Goal: Task Accomplishment & Management: Manage account settings

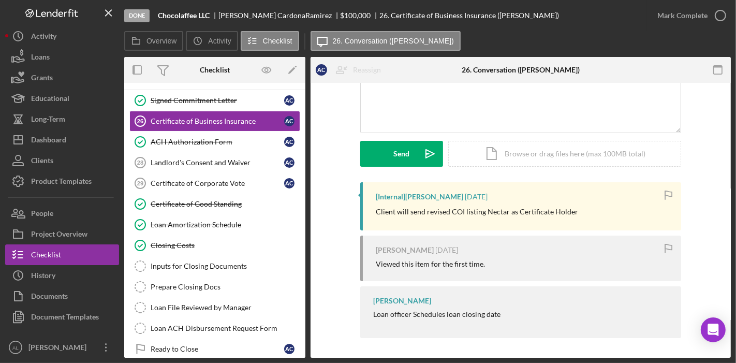
scroll to position [1258, 0]
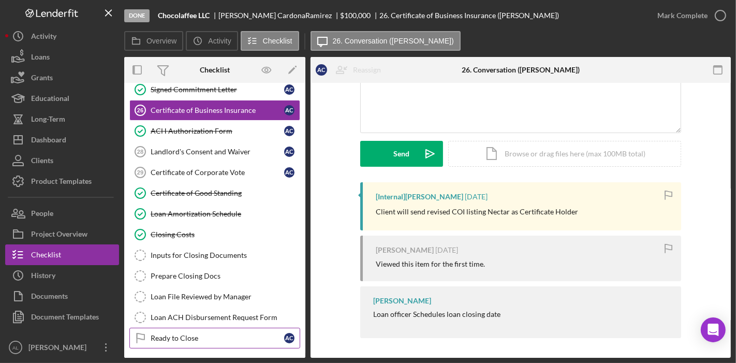
click at [228, 334] on div "Ready to Close" at bounding box center [218, 338] width 134 height 8
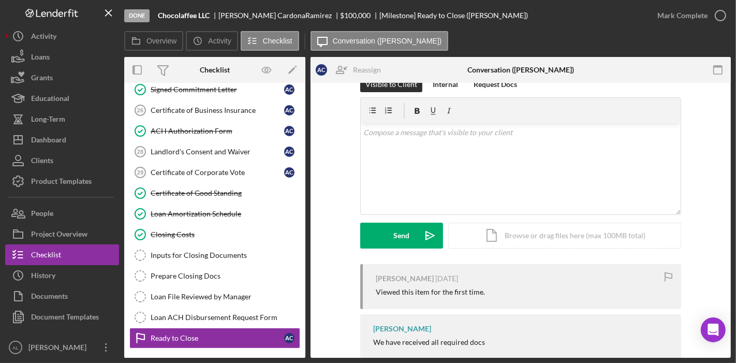
scroll to position [50, 0]
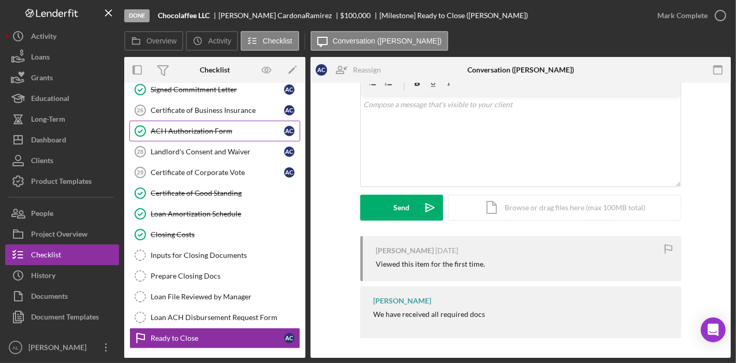
click at [222, 121] on link "ACH Authorization Form ACH Authorization Form A C" at bounding box center [214, 131] width 171 height 21
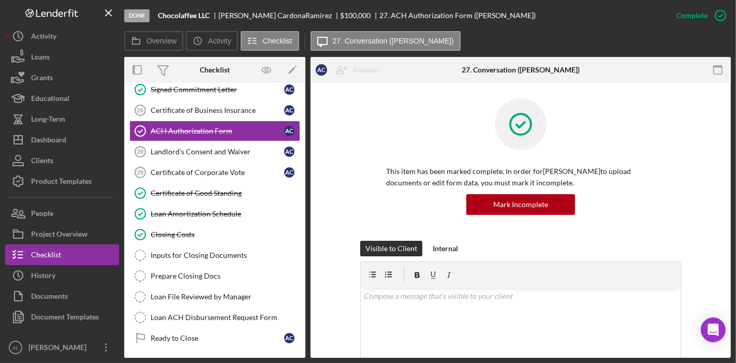
click at [300, 312] on div "Signed Commitment Letter Signed Commitment Letter A C Certificate of Business I…" at bounding box center [214, 216] width 181 height 274
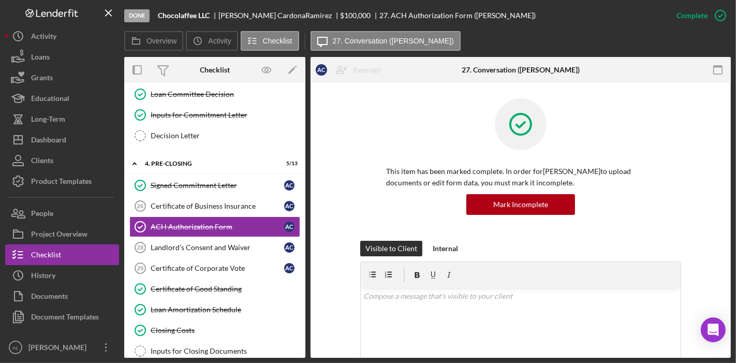
scroll to position [1139, 0]
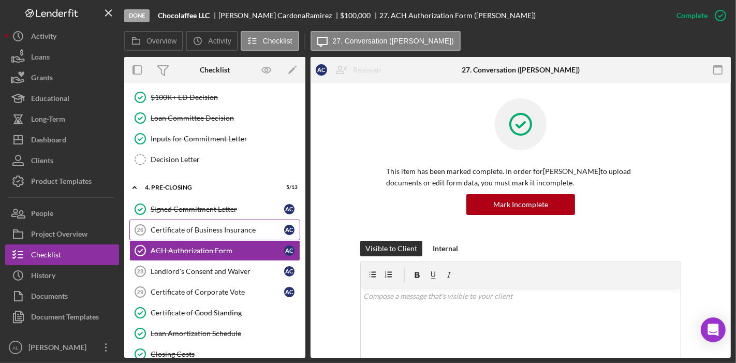
click at [252, 226] on div "Certificate of Business Insurance" at bounding box center [218, 230] width 134 height 8
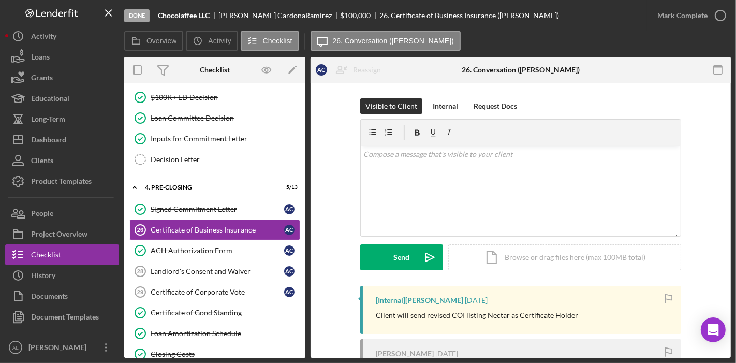
drag, startPoint x: 726, startPoint y: 177, endPoint x: 726, endPoint y: 197, distance: 20.7
click at [726, 197] on div "Visible to Client Internal Request Docs v Color teal Color pink Remove color Ad…" at bounding box center [521, 273] width 420 height 380
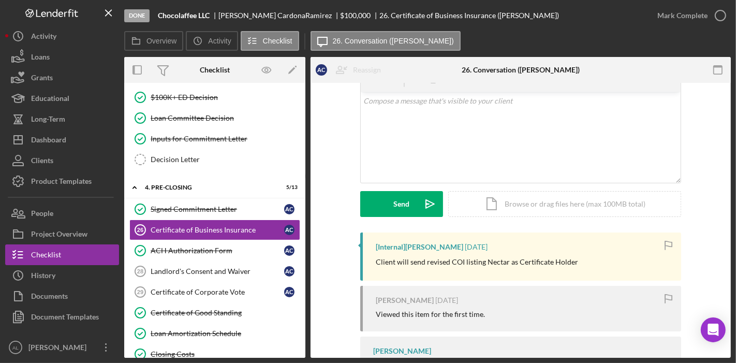
scroll to position [51, 0]
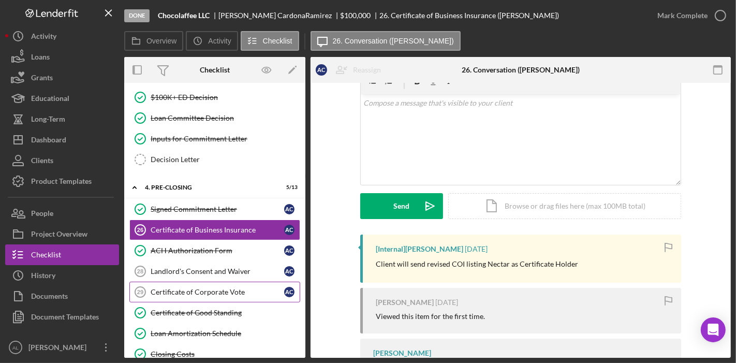
click at [229, 288] on div "Certificate of Corporate Vote" at bounding box center [218, 292] width 134 height 8
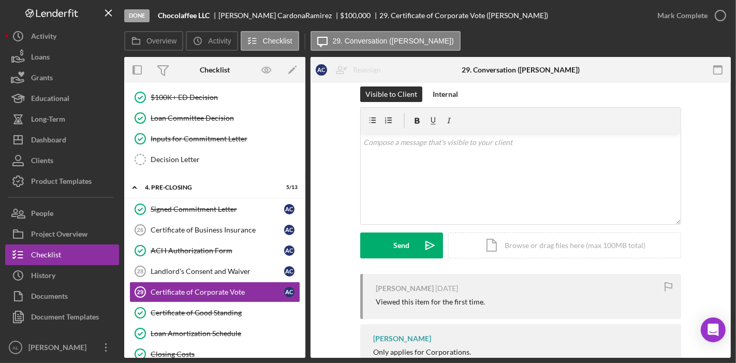
scroll to position [50, 0]
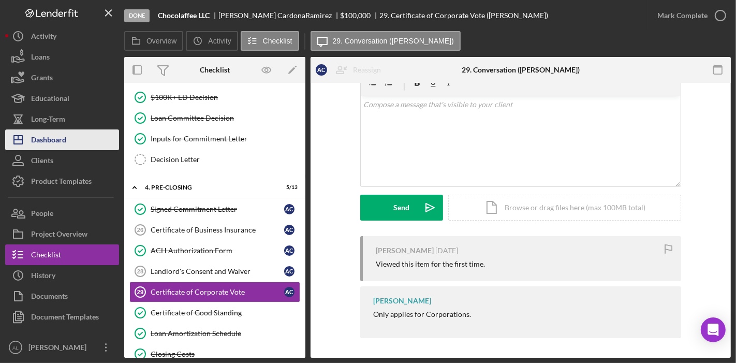
click at [61, 139] on div "Dashboard" at bounding box center [48, 140] width 35 height 23
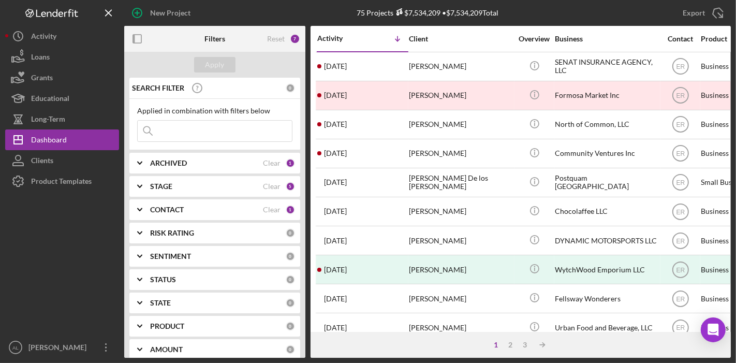
click at [210, 208] on div "CONTACT" at bounding box center [206, 210] width 113 height 8
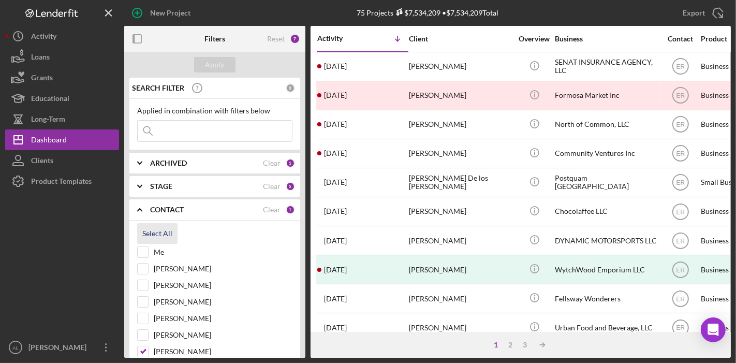
click at [156, 234] on div "Select All" at bounding box center [157, 233] width 30 height 21
checkbox input "true"
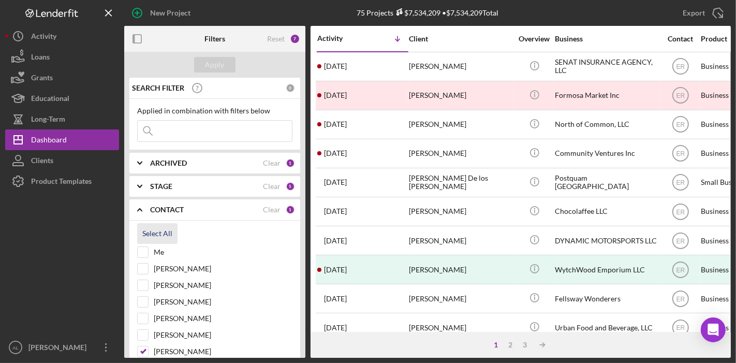
checkbox input "true"
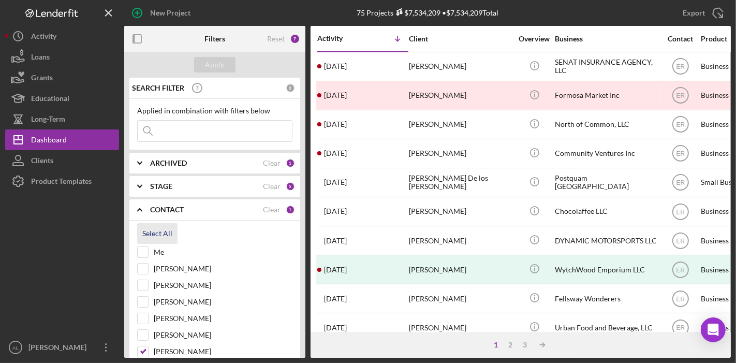
checkbox input "true"
click at [216, 66] on div "Apply" at bounding box center [215, 65] width 19 height 16
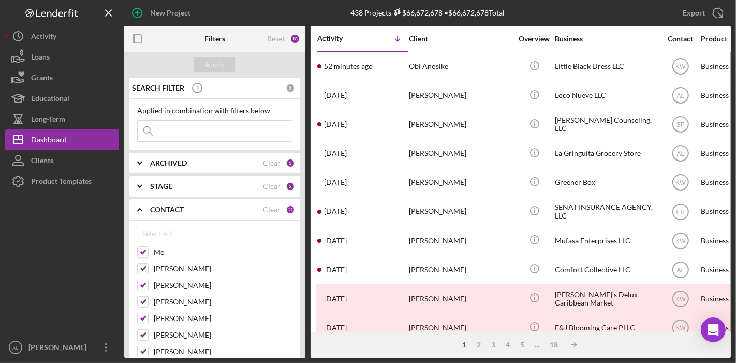
click at [183, 185] on div "STAGE" at bounding box center [206, 186] width 113 height 8
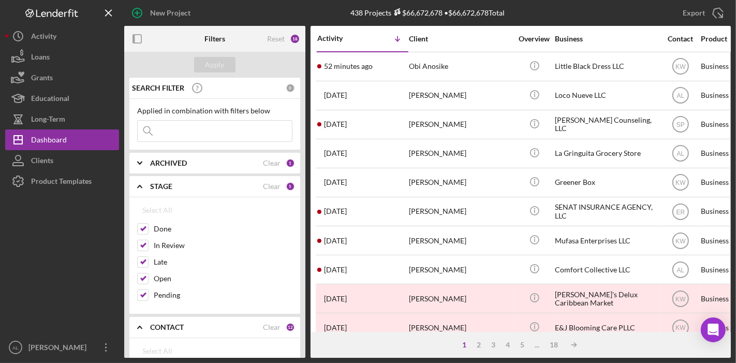
click at [19, 263] on div at bounding box center [62, 264] width 114 height 145
click at [58, 239] on div at bounding box center [62, 264] width 114 height 145
click at [237, 134] on input at bounding box center [215, 131] width 154 height 21
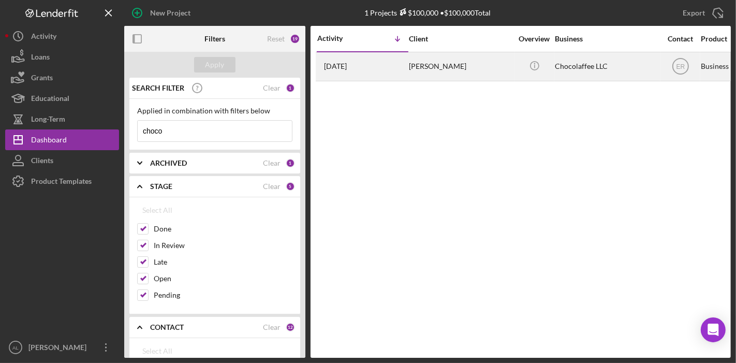
type input "choco"
click at [430, 63] on div "[PERSON_NAME]" at bounding box center [461, 66] width 104 height 27
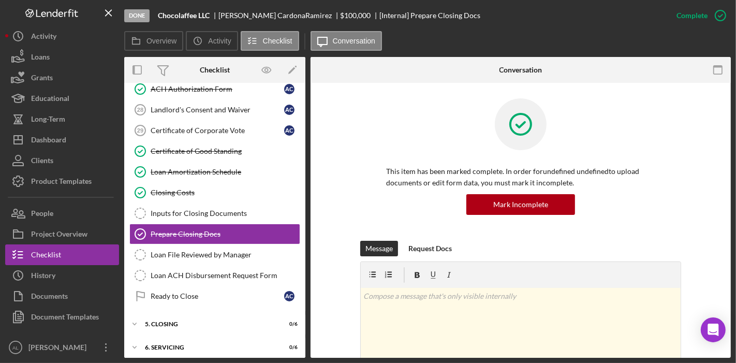
scroll to position [165, 0]
click at [305, 197] on div "A C D C Icon/Expander 1. Application 31 / 36 Icon/Expander 2. Underwriting 12 /…" at bounding box center [214, 220] width 181 height 275
click at [305, 196] on div "Overview Internal Workflow Stage Done Icon/Dropdown Arrow Archive (can unarchiv…" at bounding box center [427, 207] width 607 height 301
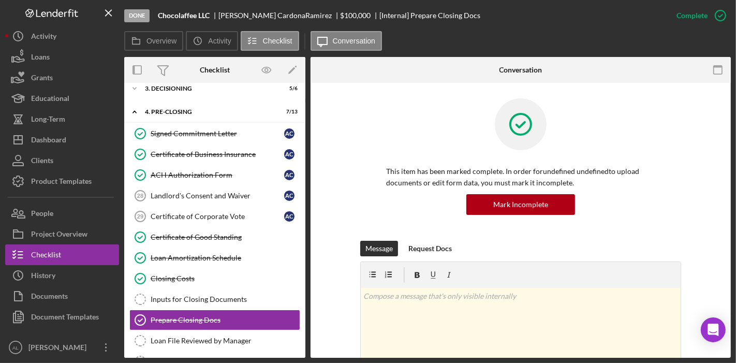
scroll to position [72, 0]
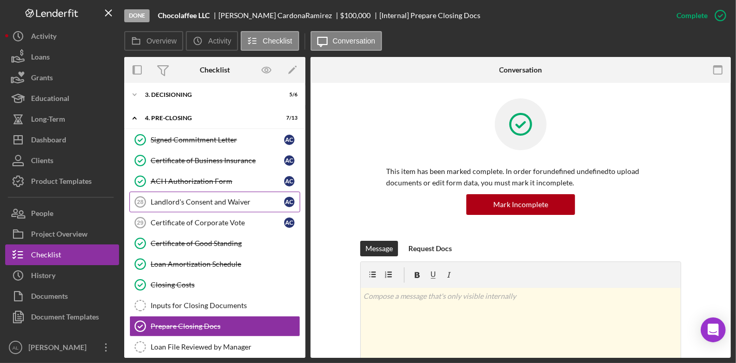
click at [235, 201] on div "Landlord's Consent and Waiver" at bounding box center [218, 202] width 134 height 8
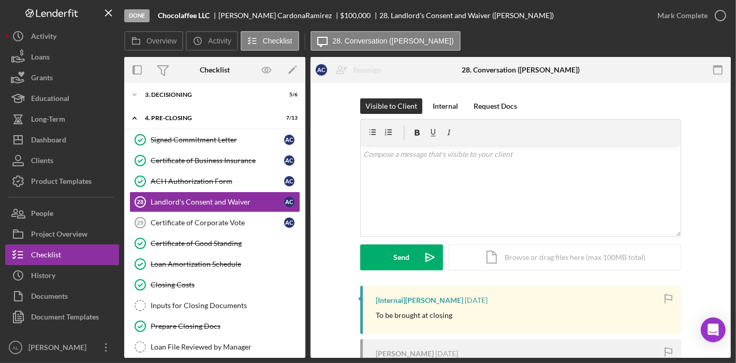
drag, startPoint x: 732, startPoint y: 99, endPoint x: 735, endPoint y: 127, distance: 28.1
click at [735, 127] on div "Done Chocolaffee LLC [PERSON_NAME] $100,000 28. Landlord's Consent and Waiver (…" at bounding box center [368, 181] width 736 height 363
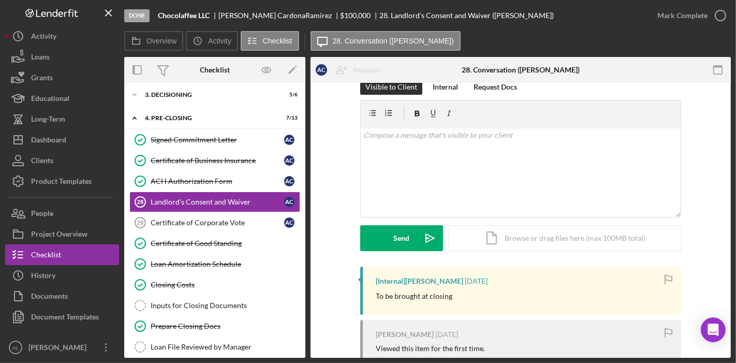
scroll to position [23, 0]
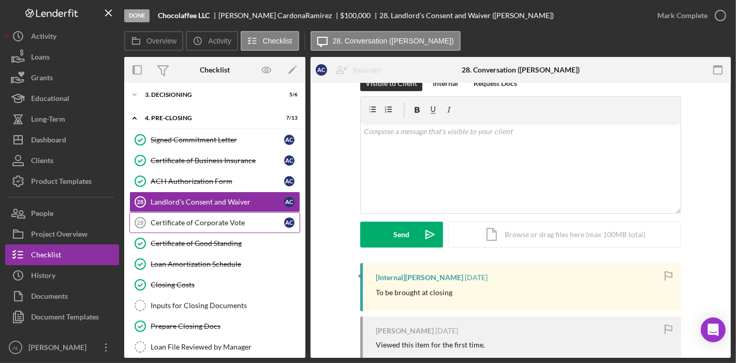
click at [243, 224] on div "Certificate of Corporate Vote" at bounding box center [218, 223] width 134 height 8
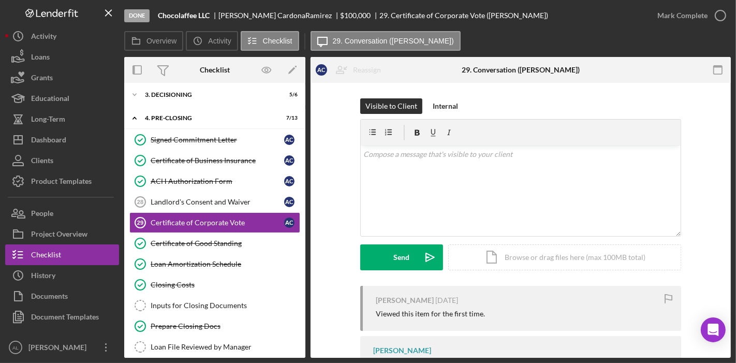
scroll to position [50, 0]
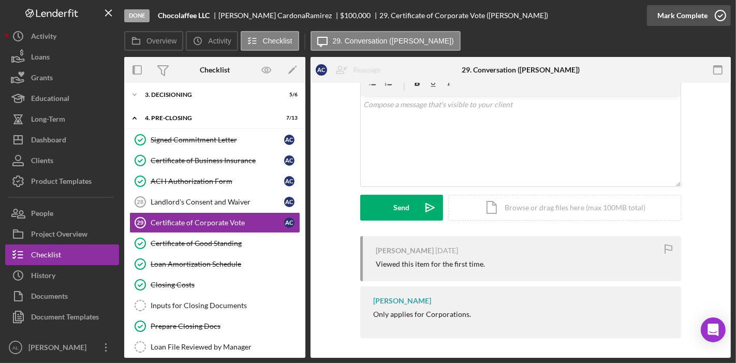
click at [725, 22] on icon "button" at bounding box center [721, 16] width 26 height 26
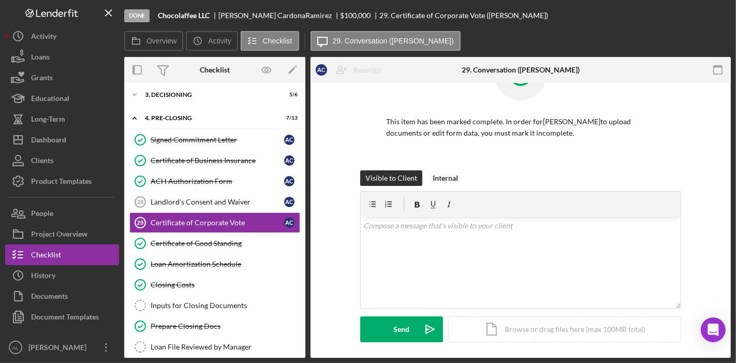
scroll to position [192, 0]
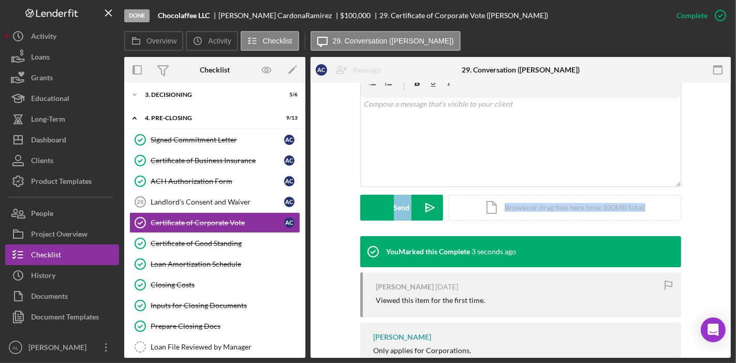
drag, startPoint x: 727, startPoint y: 199, endPoint x: 725, endPoint y: 117, distance: 82.4
click at [725, 117] on div "This item has been marked complete. In order for [PERSON_NAME] to upload docume…" at bounding box center [521, 143] width 420 height 504
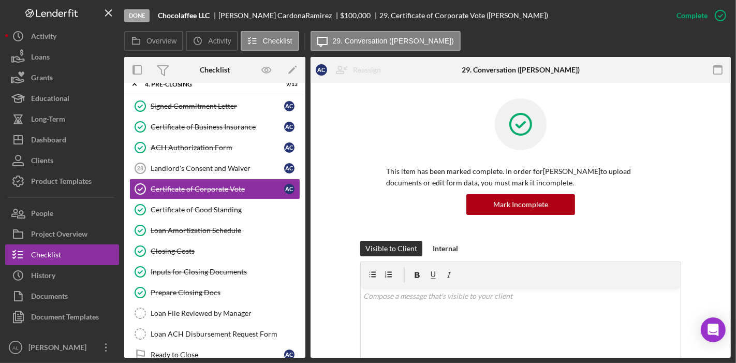
scroll to position [104, 0]
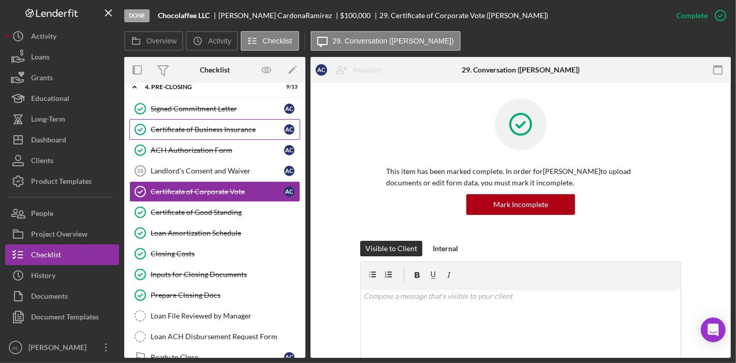
click at [217, 134] on link "Certificate of Business Insurance Certificate of Business Insurance A C" at bounding box center [214, 129] width 171 height 21
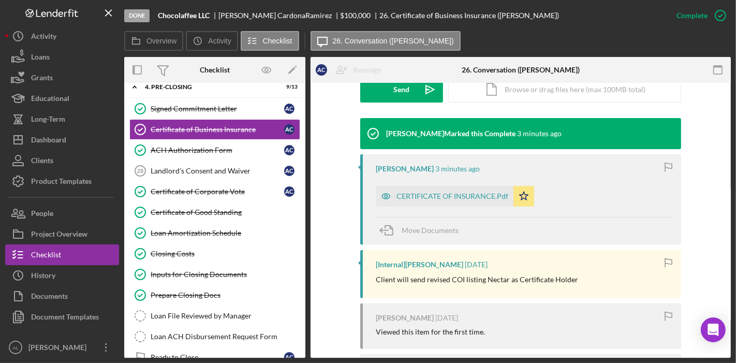
scroll to position [309, 0]
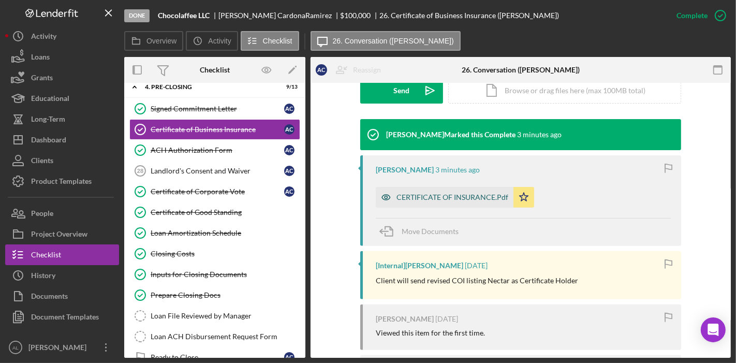
click at [384, 198] on icon "button" at bounding box center [386, 197] width 21 height 21
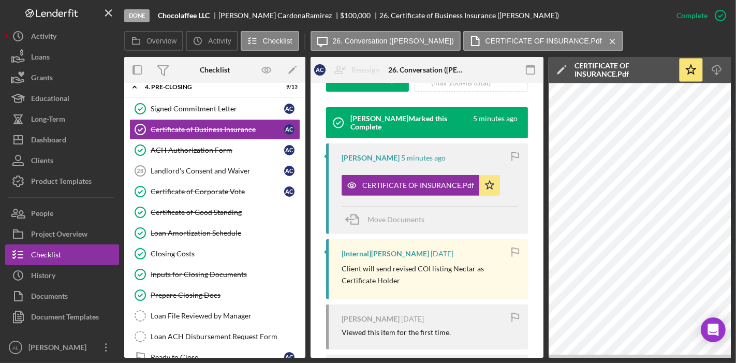
scroll to position [0, 128]
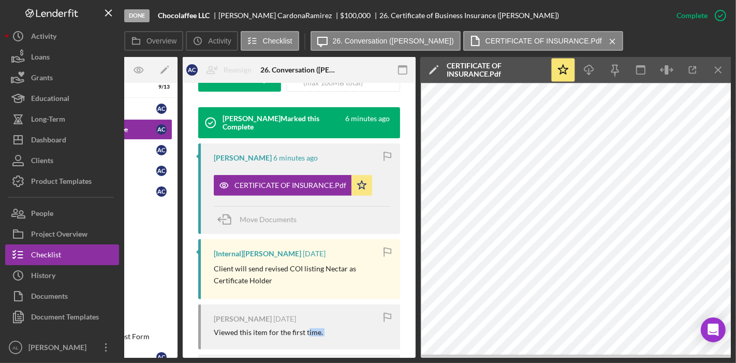
drag, startPoint x: 308, startPoint y: 354, endPoint x: 235, endPoint y: 370, distance: 74.1
click at [235, 362] on html "Done Chocolaffee LLC [PERSON_NAME] $100,000 26. Certificate of Business Insuran…" at bounding box center [368, 181] width 736 height 363
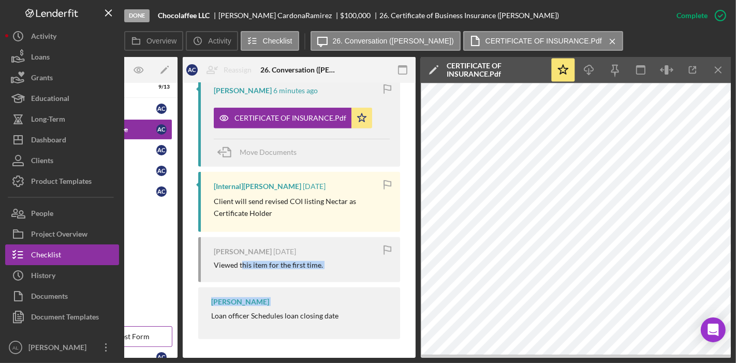
scroll to position [402, 0]
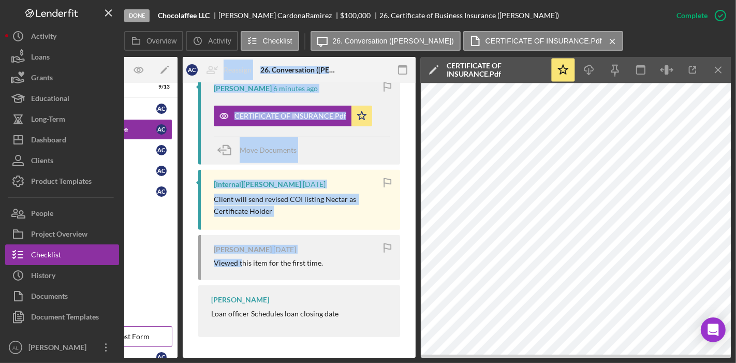
drag, startPoint x: 241, startPoint y: 354, endPoint x: 157, endPoint y: 342, distance: 84.8
click at [157, 342] on div "Overview Internal Workflow Stage Done Icon/Dropdown Arrow Archive (can unarchiv…" at bounding box center [427, 207] width 607 height 301
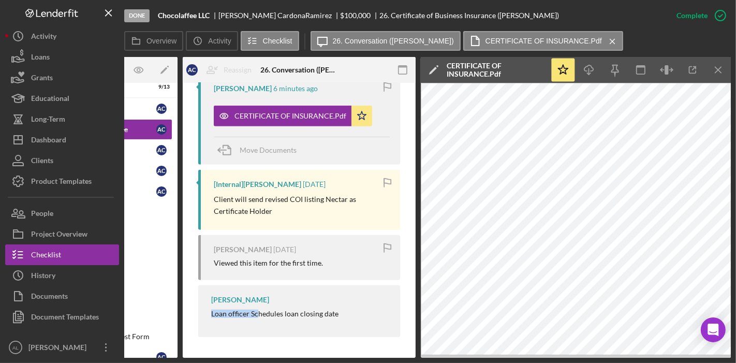
drag, startPoint x: 257, startPoint y: 358, endPoint x: 205, endPoint y: 351, distance: 53.2
click at [205, 351] on div "Done Chocolaffee LLC [PERSON_NAME] $100,000 26. Certificate of Business Insuran…" at bounding box center [368, 181] width 736 height 363
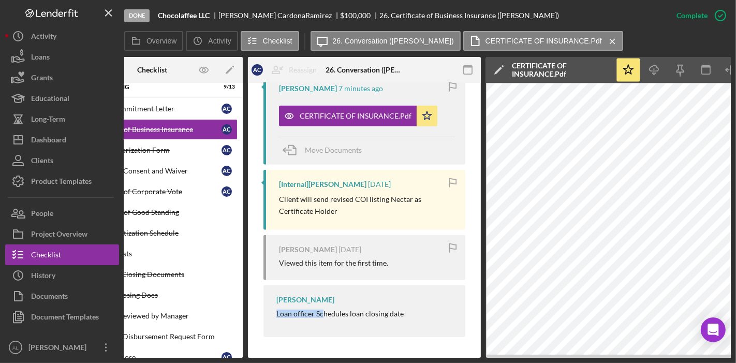
scroll to position [0, 0]
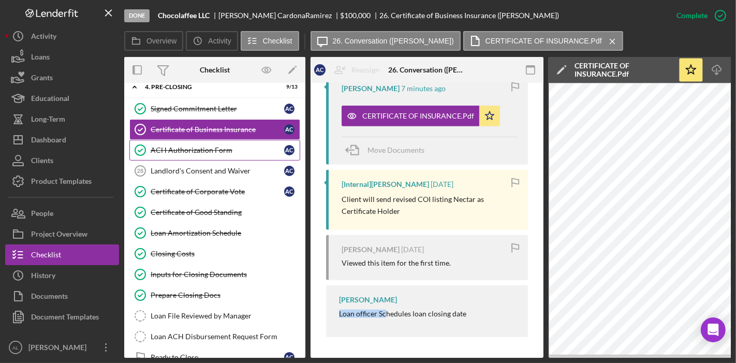
click at [191, 153] on div "ACH Authorization Form" at bounding box center [218, 150] width 134 height 8
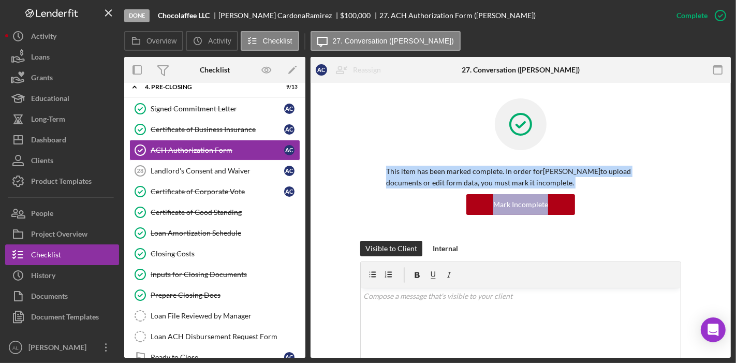
drag, startPoint x: 727, startPoint y: 113, endPoint x: 736, endPoint y: 203, distance: 90.5
click at [736, 203] on div "Done Chocolaffee LLC [PERSON_NAME] $100,000 27. ACH Authorization Form ([PERSON…" at bounding box center [368, 181] width 736 height 363
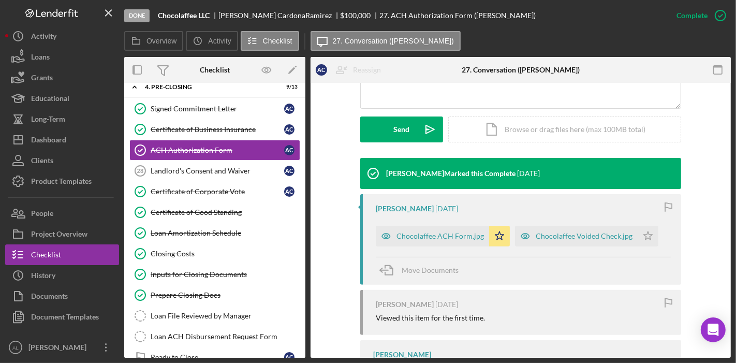
scroll to position [273, 0]
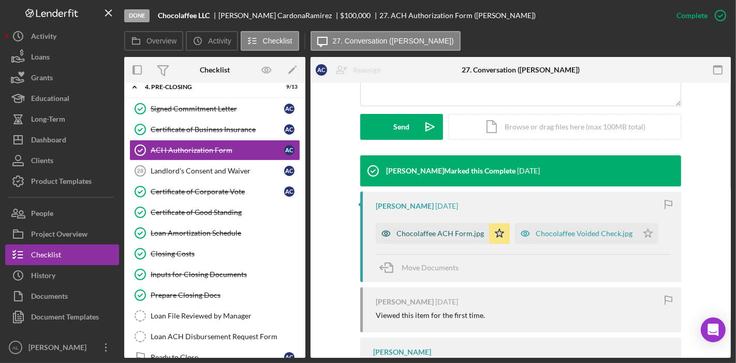
click at [444, 231] on div "Chocolaffee ACH Form.jpg" at bounding box center [441, 233] width 88 height 8
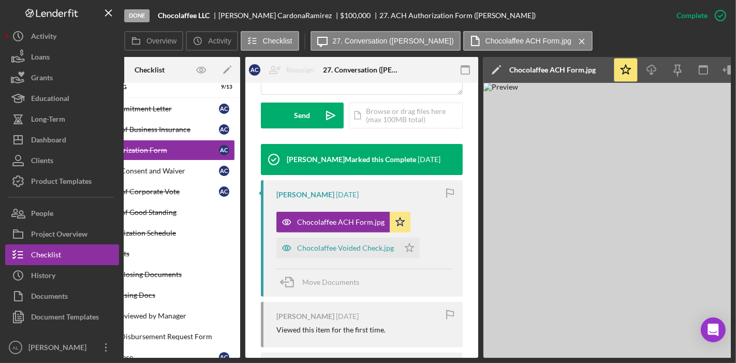
scroll to position [0, 66]
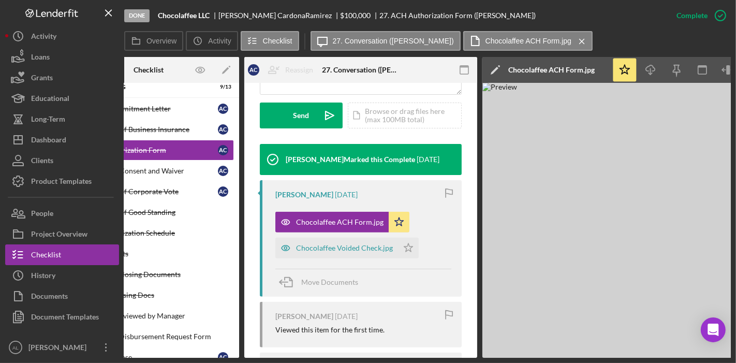
click at [343, 347] on div "[PERSON_NAME] [DATE] Viewed this item for the first time." at bounding box center [361, 324] width 202 height 45
